Goal: Transaction & Acquisition: Book appointment/travel/reservation

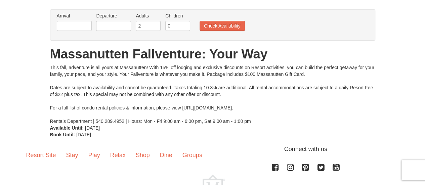
scroll to position [42, 0]
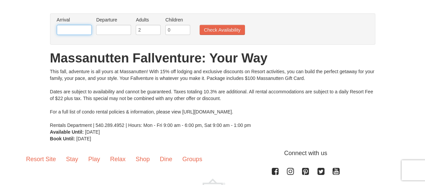
click at [78, 31] on input "text" at bounding box center [74, 30] width 35 height 10
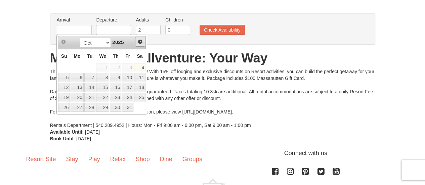
click at [141, 43] on span "Next" at bounding box center [140, 41] width 5 height 5
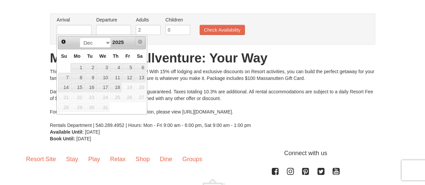
click at [141, 43] on span "Next" at bounding box center [140, 41] width 5 height 5
click at [115, 69] on link "4" at bounding box center [115, 67] width 11 height 9
type input "12/04/2025"
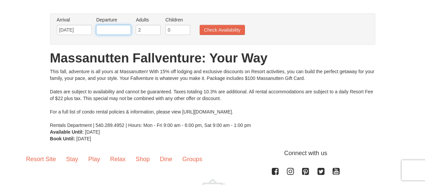
click at [117, 26] on input "text" at bounding box center [113, 30] width 35 height 10
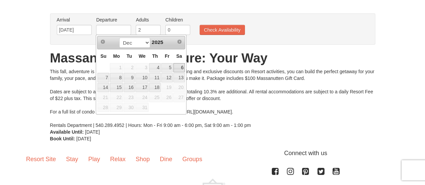
click at [180, 70] on link "6" at bounding box center [179, 67] width 11 height 9
type input "[DATE]"
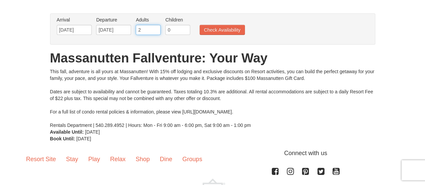
click at [146, 31] on input "2" at bounding box center [148, 30] width 25 height 10
click at [156, 27] on input "3" at bounding box center [148, 30] width 25 height 10
click at [157, 30] on input "2" at bounding box center [148, 30] width 25 height 10
click at [155, 29] on input "3" at bounding box center [148, 30] width 25 height 10
type input "4"
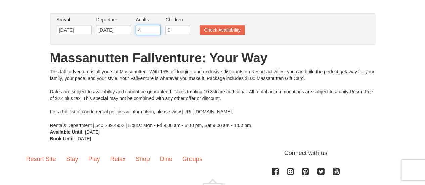
click at [155, 29] on input "4" at bounding box center [148, 30] width 25 height 10
click at [231, 32] on button "Check Availability" at bounding box center [222, 30] width 45 height 10
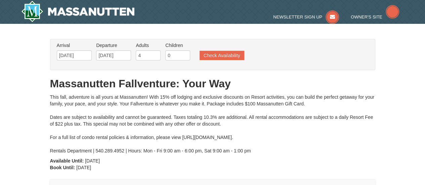
type input "[DATE]"
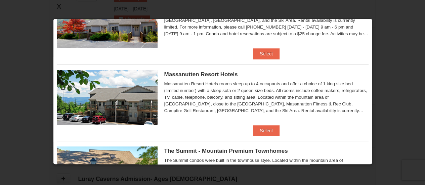
scroll to position [75, 0]
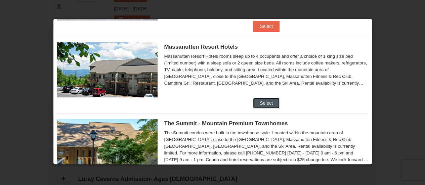
click at [262, 99] on button "Select" at bounding box center [266, 103] width 27 height 11
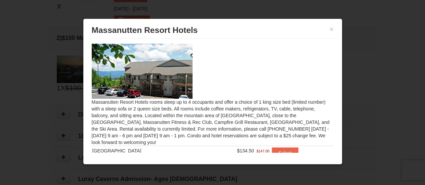
scroll to position [18, 0]
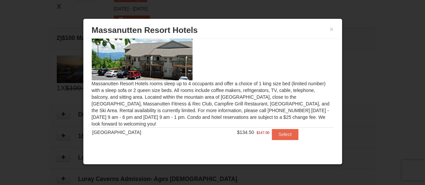
click at [335, 27] on div "× Massanutten Resort Hotels" at bounding box center [213, 30] width 252 height 16
click at [332, 30] on button "×" at bounding box center [332, 29] width 4 height 7
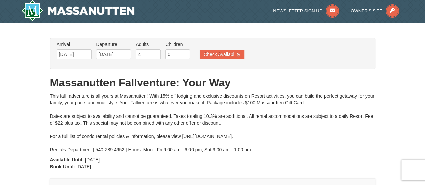
scroll to position [0, 0]
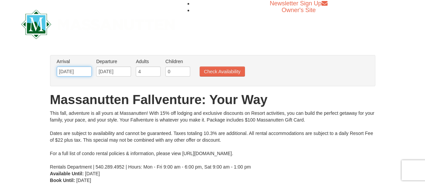
click at [70, 71] on input "[DATE]" at bounding box center [74, 72] width 35 height 10
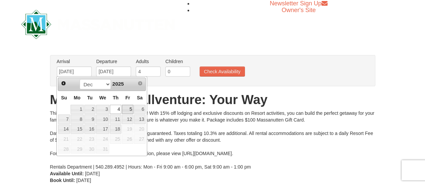
click at [127, 108] on link "5" at bounding box center [127, 109] width 11 height 9
type input "[DATE]"
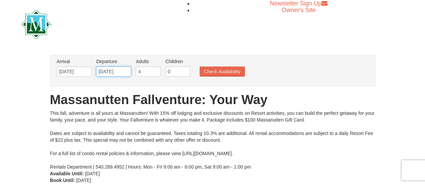
click at [110, 69] on input "[DATE]" at bounding box center [113, 72] width 35 height 10
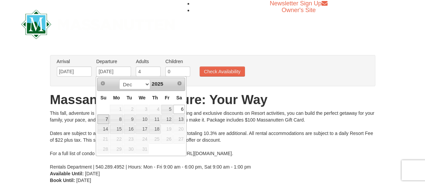
click at [103, 121] on link "7" at bounding box center [104, 119] width 12 height 9
type input "[DATE]"
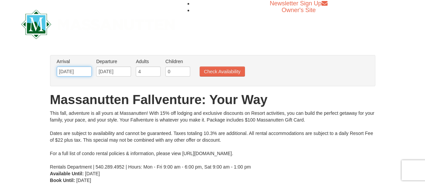
click at [79, 71] on input "[DATE]" at bounding box center [74, 72] width 35 height 10
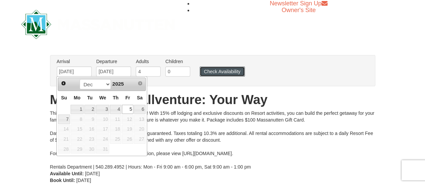
click at [226, 71] on button "Check Availability" at bounding box center [222, 72] width 45 height 10
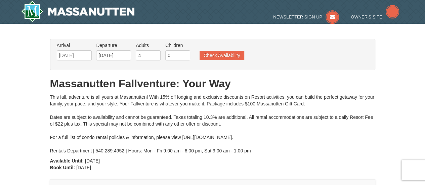
type input "[DATE]"
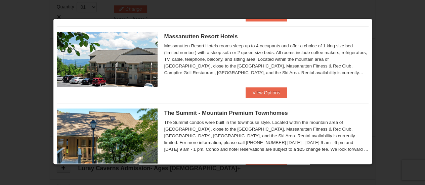
scroll to position [114, 0]
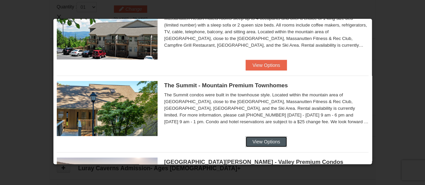
click at [267, 143] on button "View Options" at bounding box center [266, 142] width 41 height 11
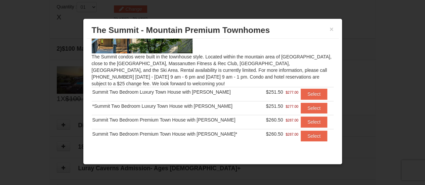
scroll to position [46, 0]
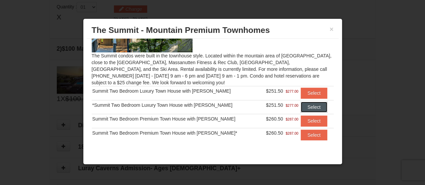
click at [305, 109] on button "Select" at bounding box center [314, 107] width 27 height 11
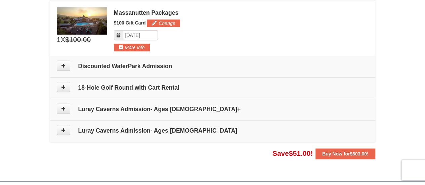
scroll to position [294, 0]
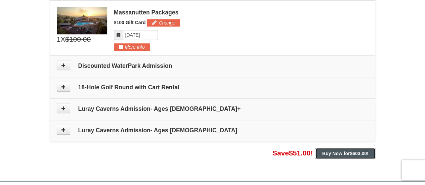
click at [347, 154] on strong "Buy Now for $603.00 !" at bounding box center [345, 153] width 46 height 5
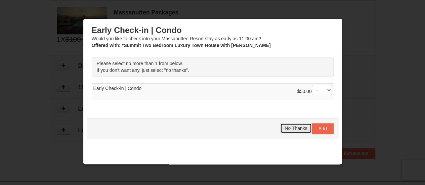
click at [291, 127] on span "No Thanks" at bounding box center [296, 128] width 23 height 5
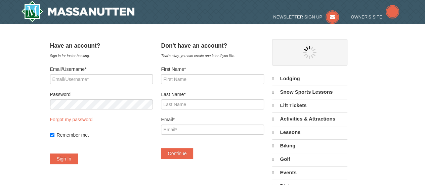
select select "10"
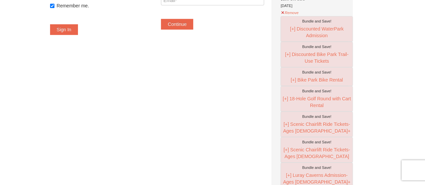
scroll to position [134, 0]
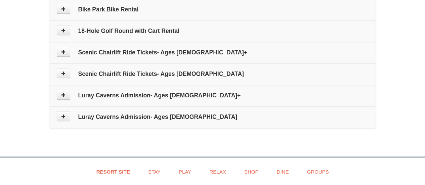
type input "[DATE]"
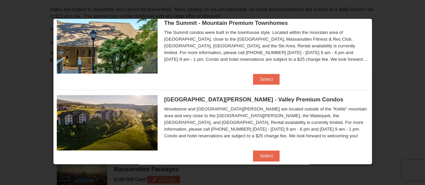
scroll to position [195, 0]
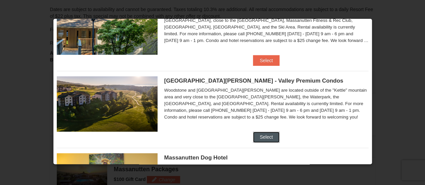
click at [274, 134] on button "Select" at bounding box center [266, 137] width 27 height 11
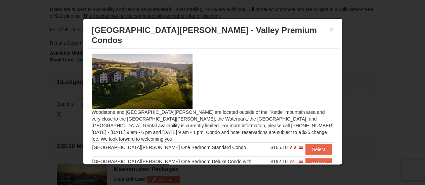
scroll to position [46, 0]
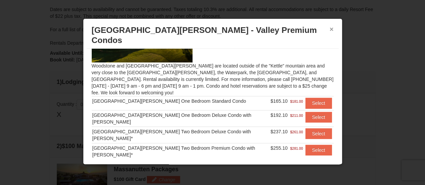
click at [332, 29] on button "×" at bounding box center [332, 29] width 4 height 7
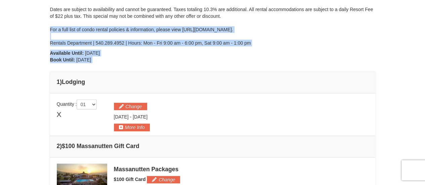
drag, startPoint x: 332, startPoint y: 29, endPoint x: 323, endPoint y: 64, distance: 35.9
click at [323, 64] on div "From: To: Adults: 4 Children: 0 Change Arrival Please format dates MM/DD/YYYY P…" at bounding box center [212, 123] width 325 height 385
